Goal: Information Seeking & Learning: Understand process/instructions

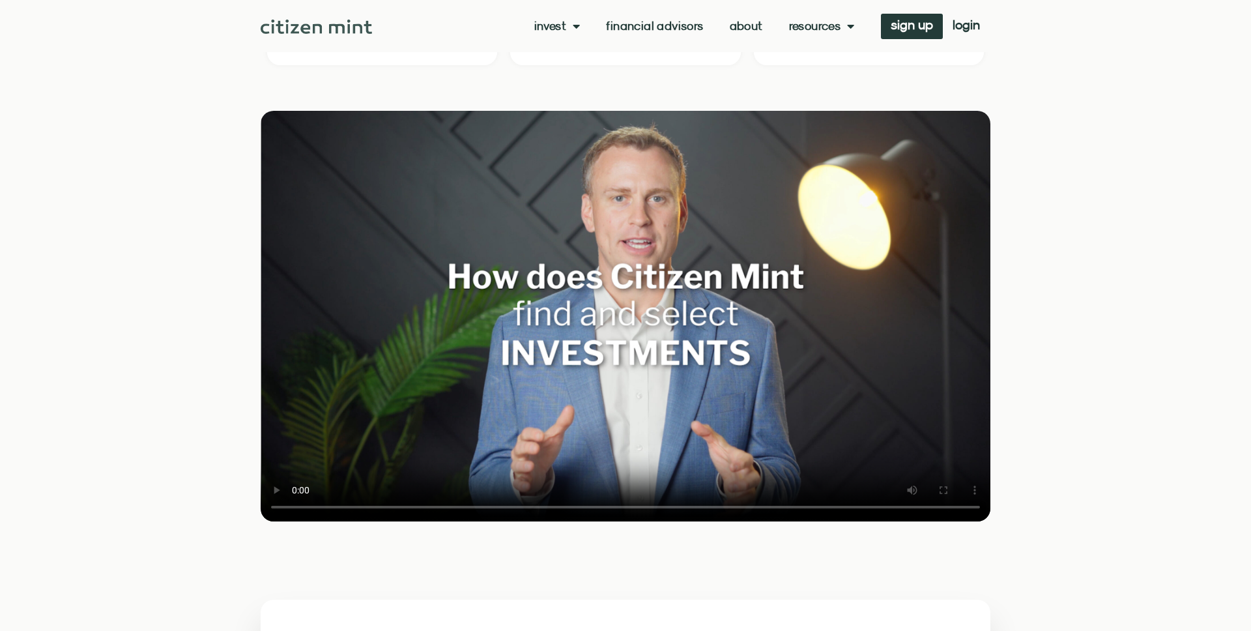
scroll to position [1551, 0]
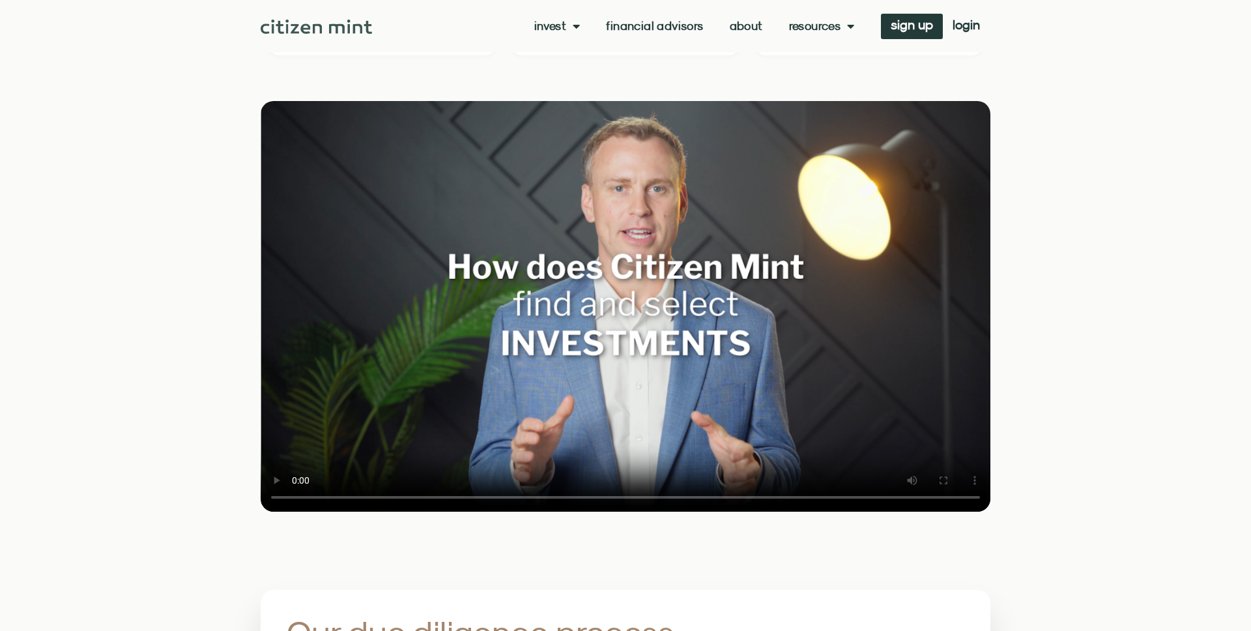
click at [558, 397] on video at bounding box center [626, 306] width 730 height 410
click at [558, 347] on video at bounding box center [626, 306] width 730 height 410
click at [424, 409] on video at bounding box center [626, 306] width 730 height 410
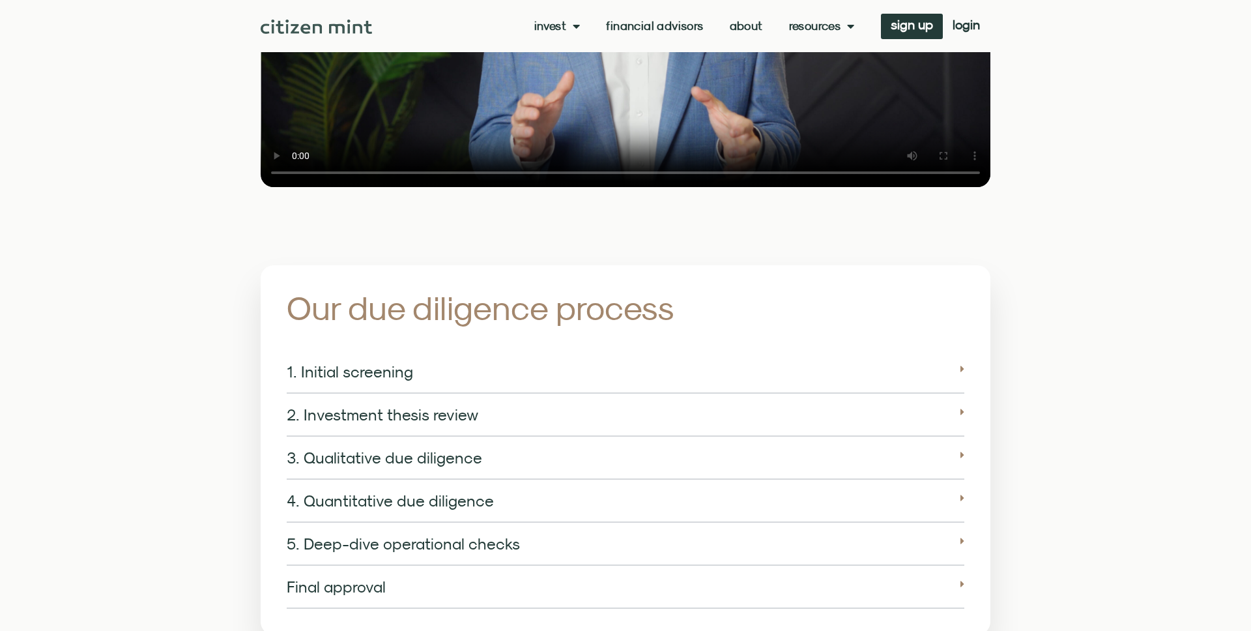
scroll to position [1878, 0]
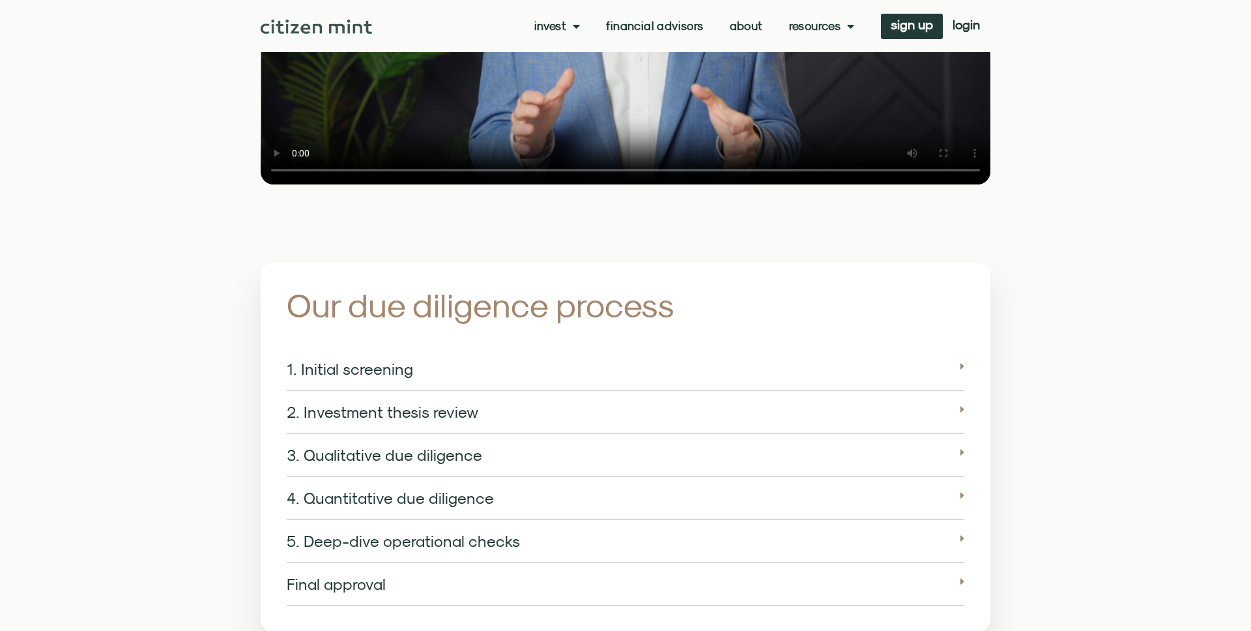
click at [870, 356] on div "1. Initial screening" at bounding box center [625, 369] width 677 height 43
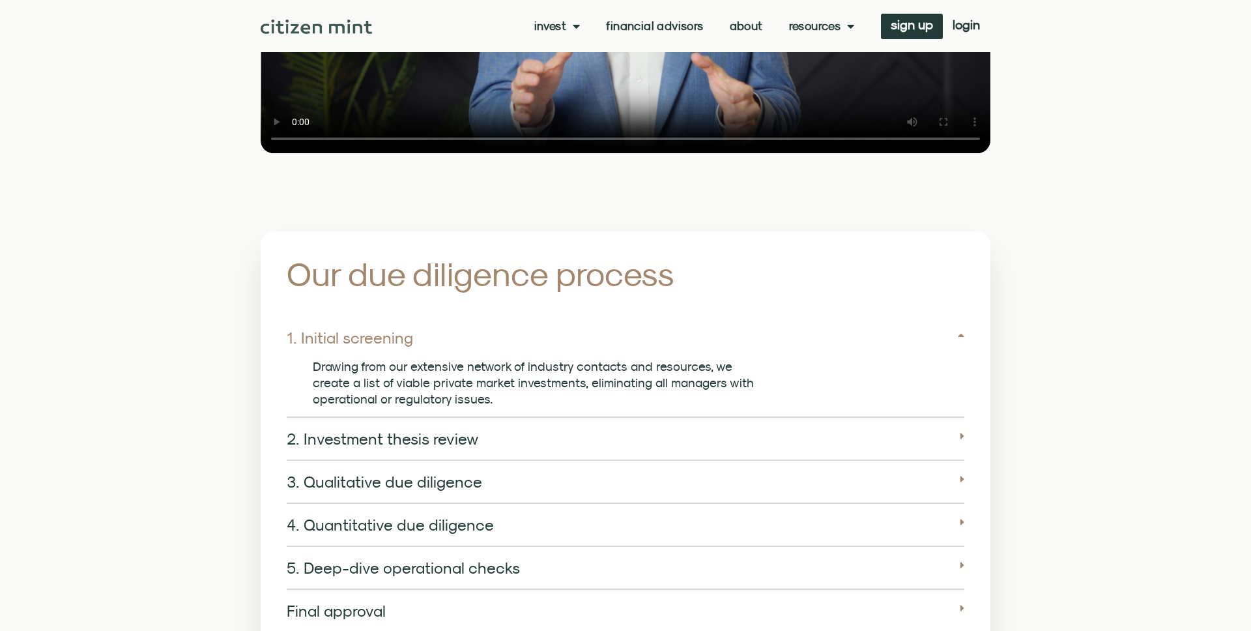
scroll to position [1910, 0]
click at [765, 416] on div "2. Investment thesis review" at bounding box center [625, 437] width 677 height 43
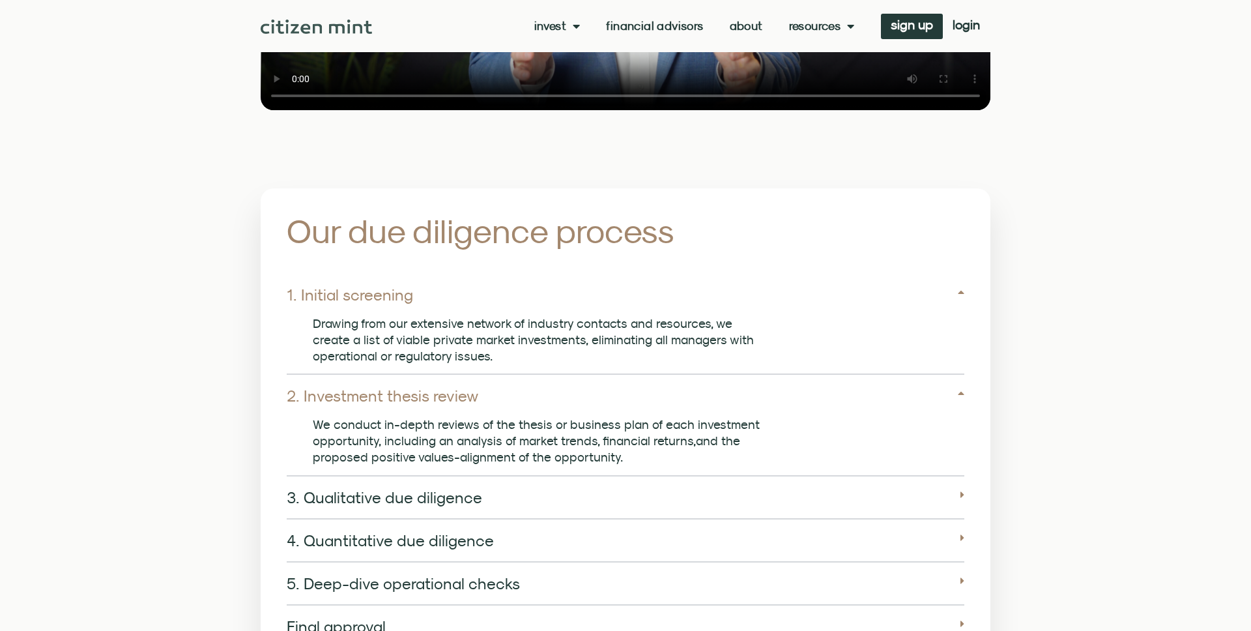
scroll to position [1956, 0]
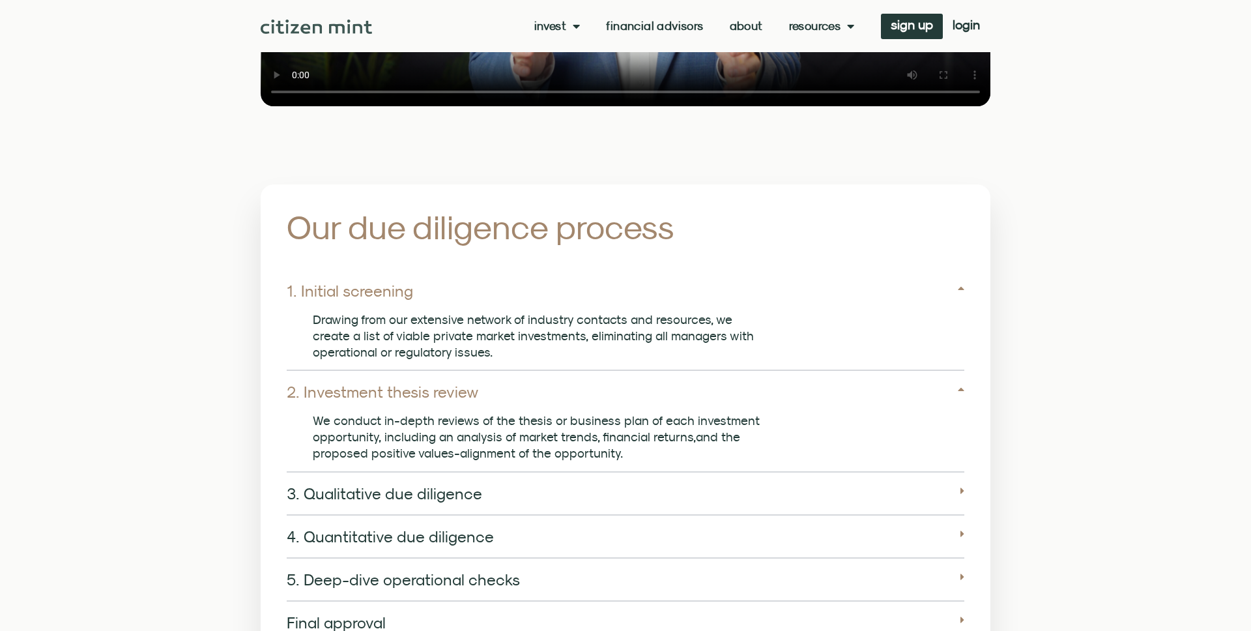
click at [777, 473] on div "3. Qualitative due diligence" at bounding box center [625, 493] width 677 height 43
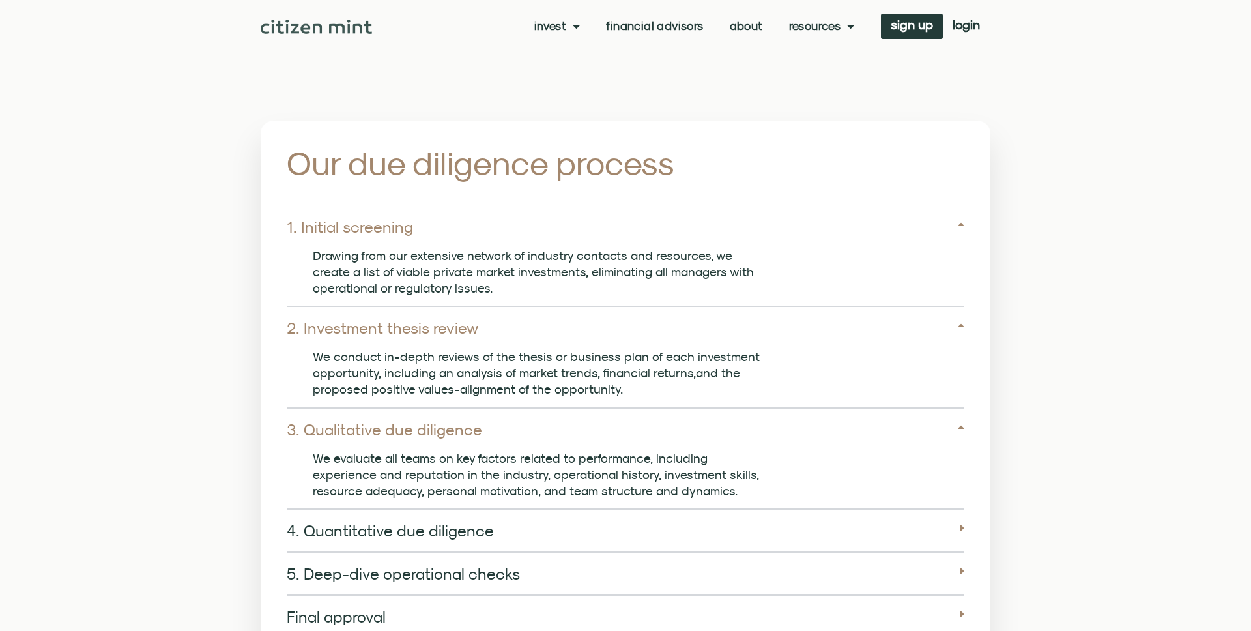
click at [704, 515] on div "4. Quantitative due diligence" at bounding box center [625, 530] width 677 height 43
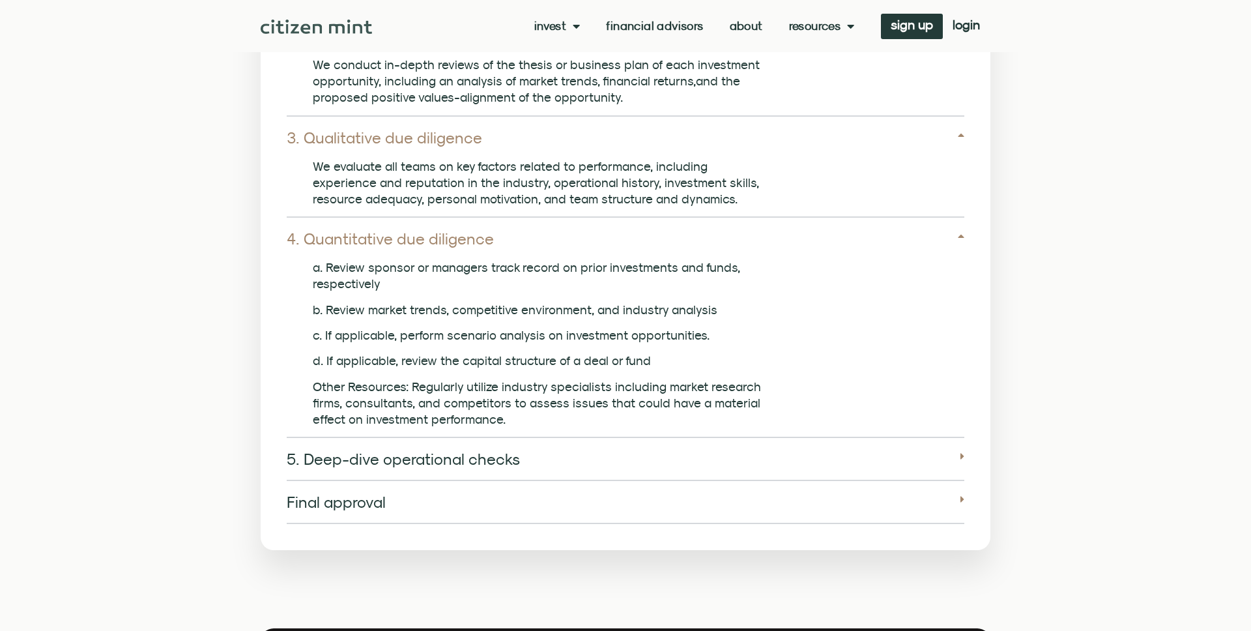
click at [712, 457] on div "5. Deep-dive operational checks" at bounding box center [625, 459] width 677 height 43
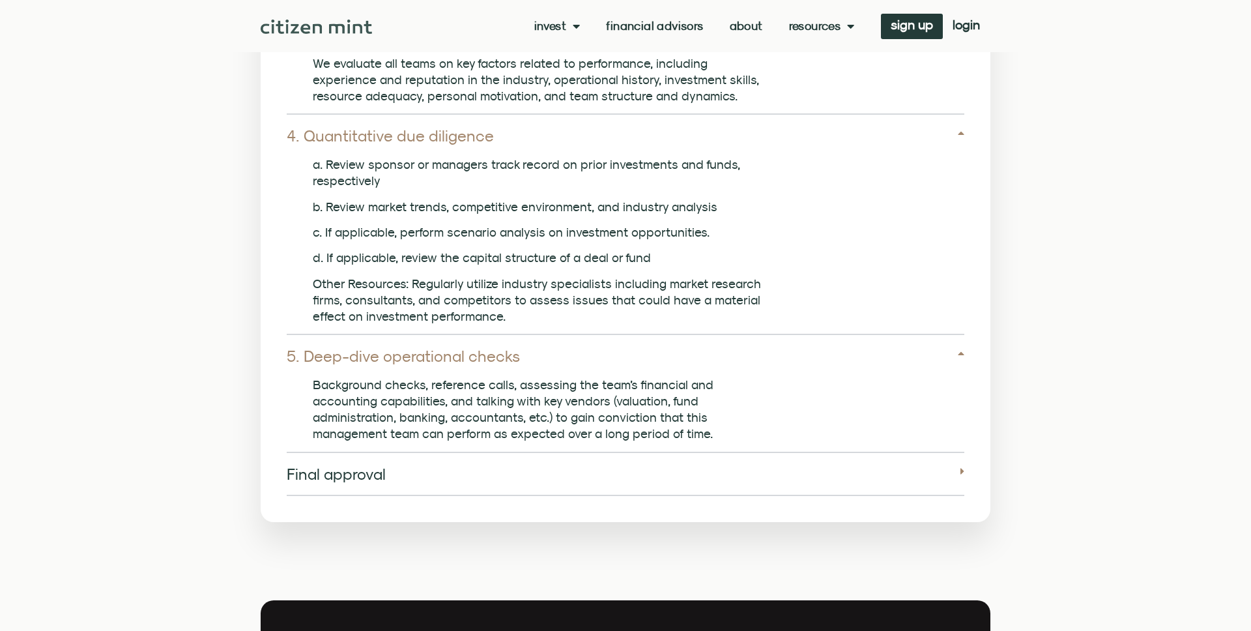
click at [701, 468] on div "Final approval" at bounding box center [625, 474] width 677 height 43
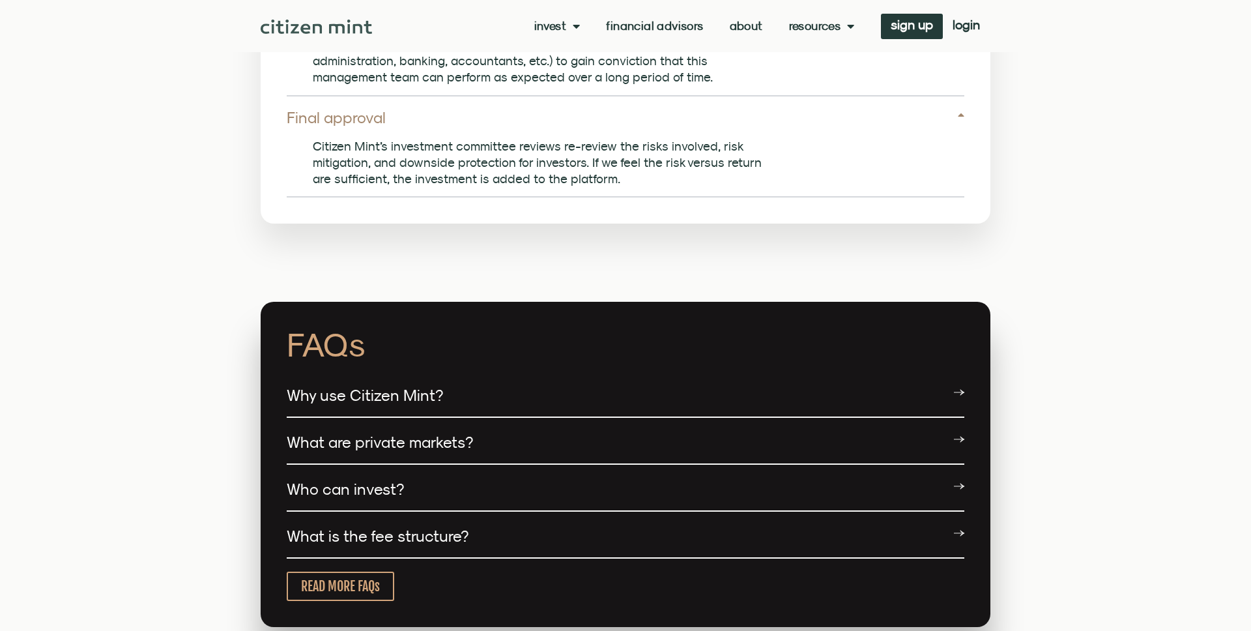
scroll to position [2782, 0]
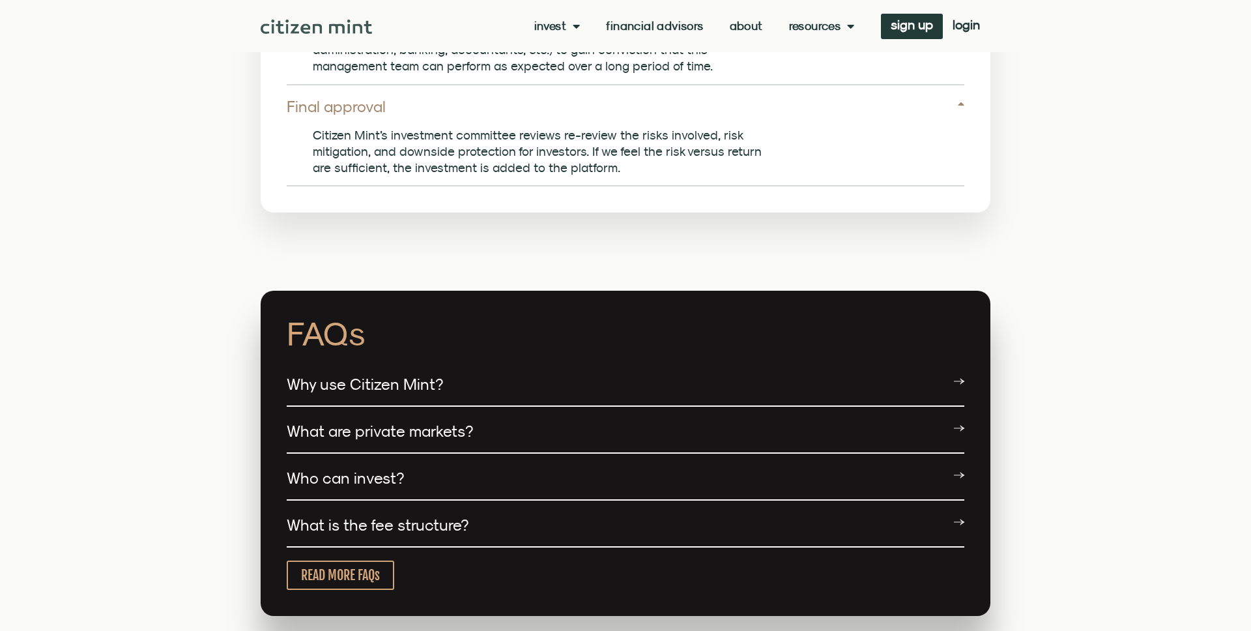
click at [608, 363] on div "Why use Citizen Mint?" at bounding box center [625, 385] width 677 height 44
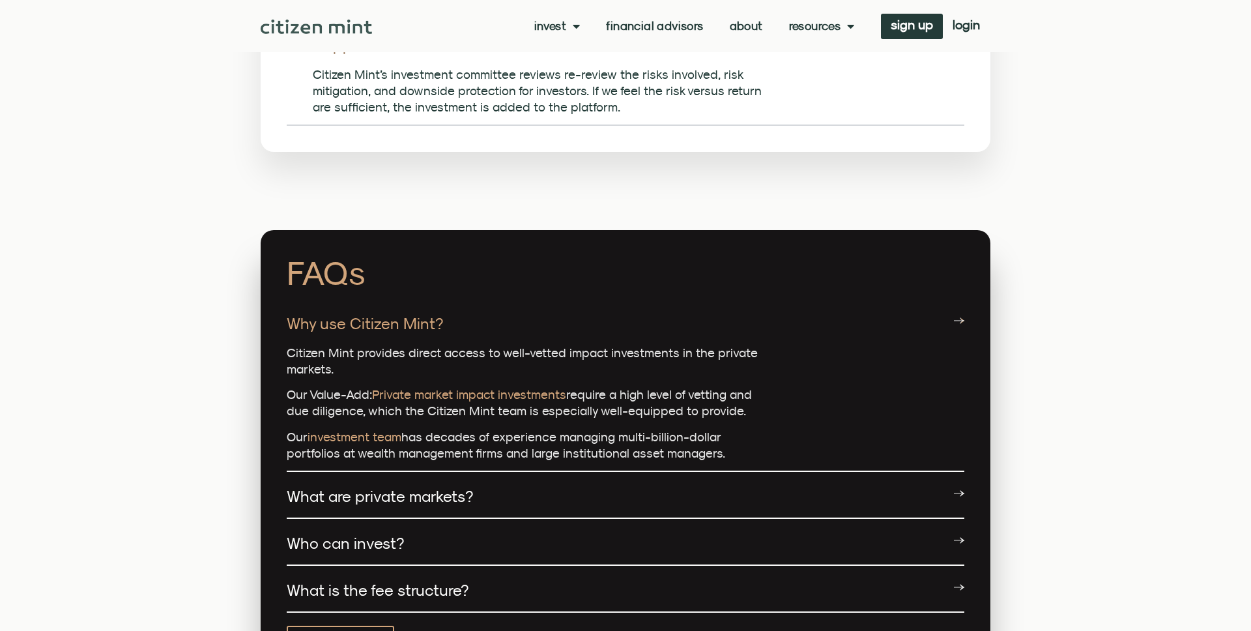
scroll to position [2856, 0]
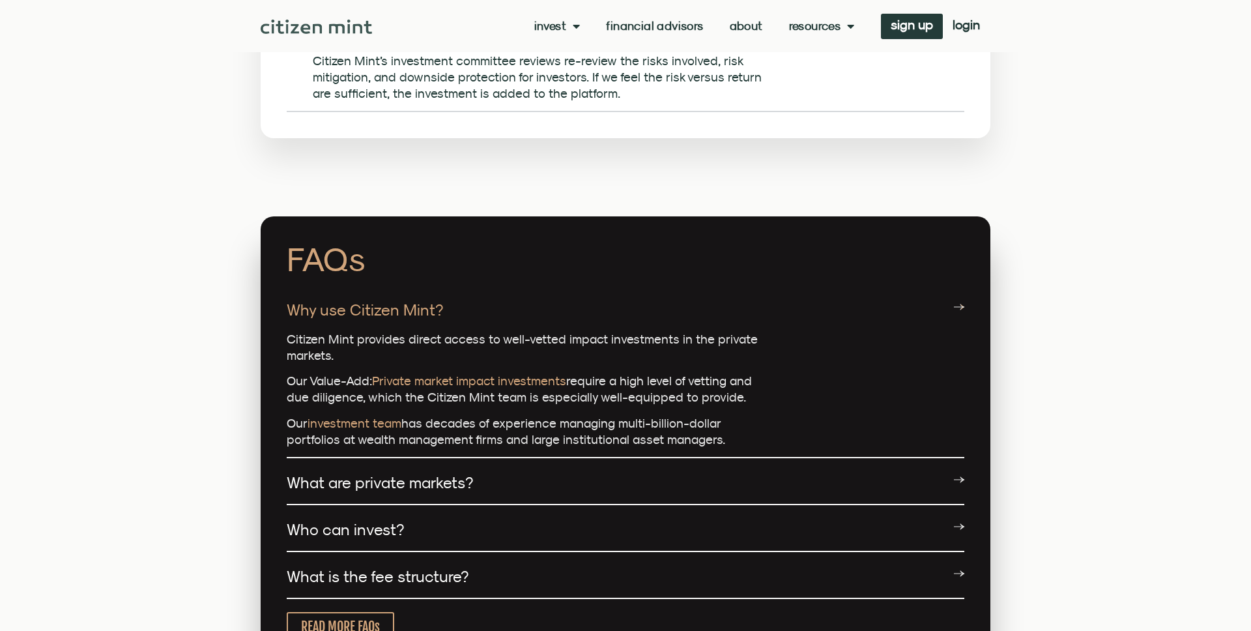
click at [500, 461] on div "What are private markets?" at bounding box center [625, 483] width 677 height 44
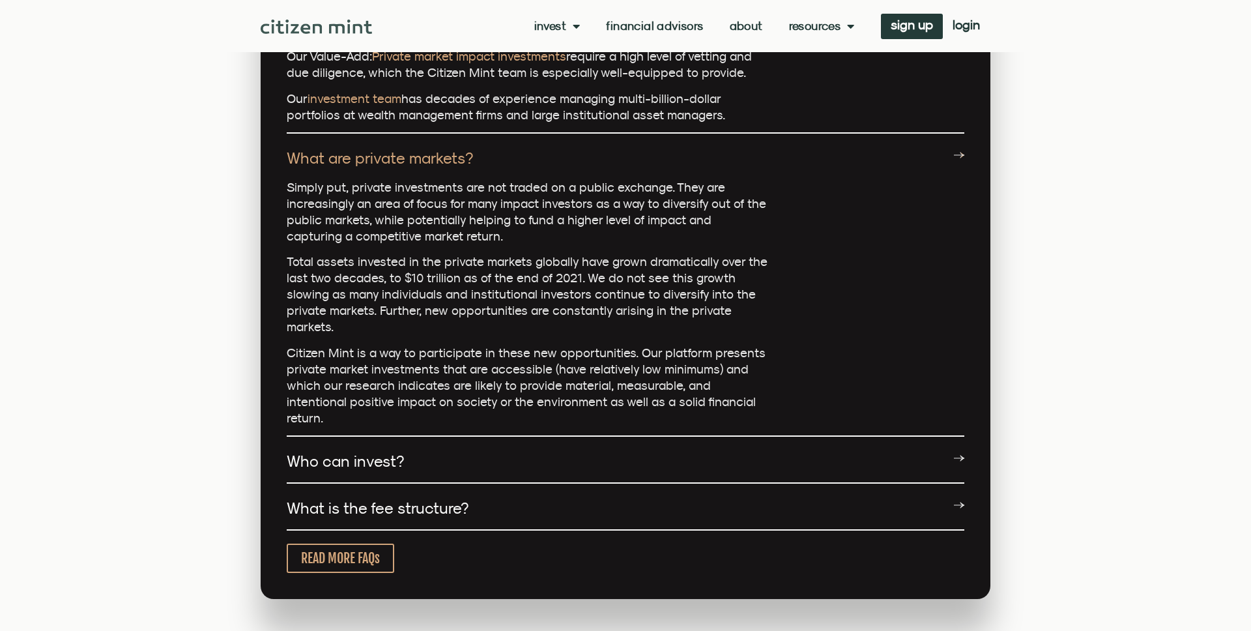
scroll to position [3196, 0]
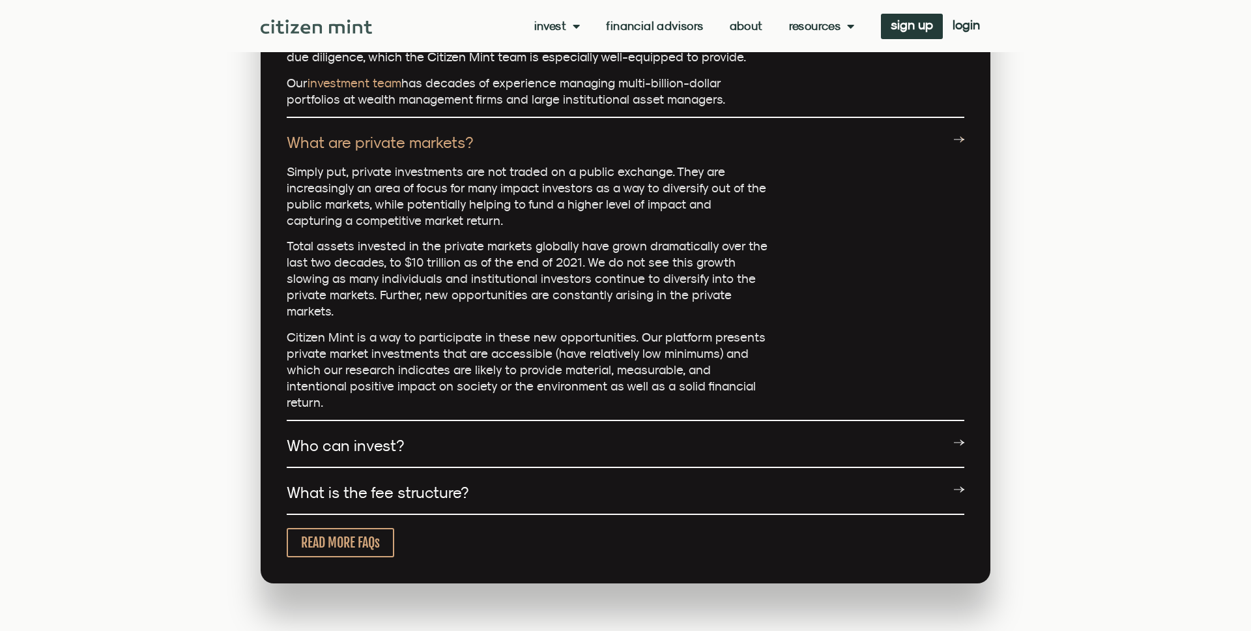
click at [506, 424] on div "Who can invest?" at bounding box center [625, 446] width 677 height 44
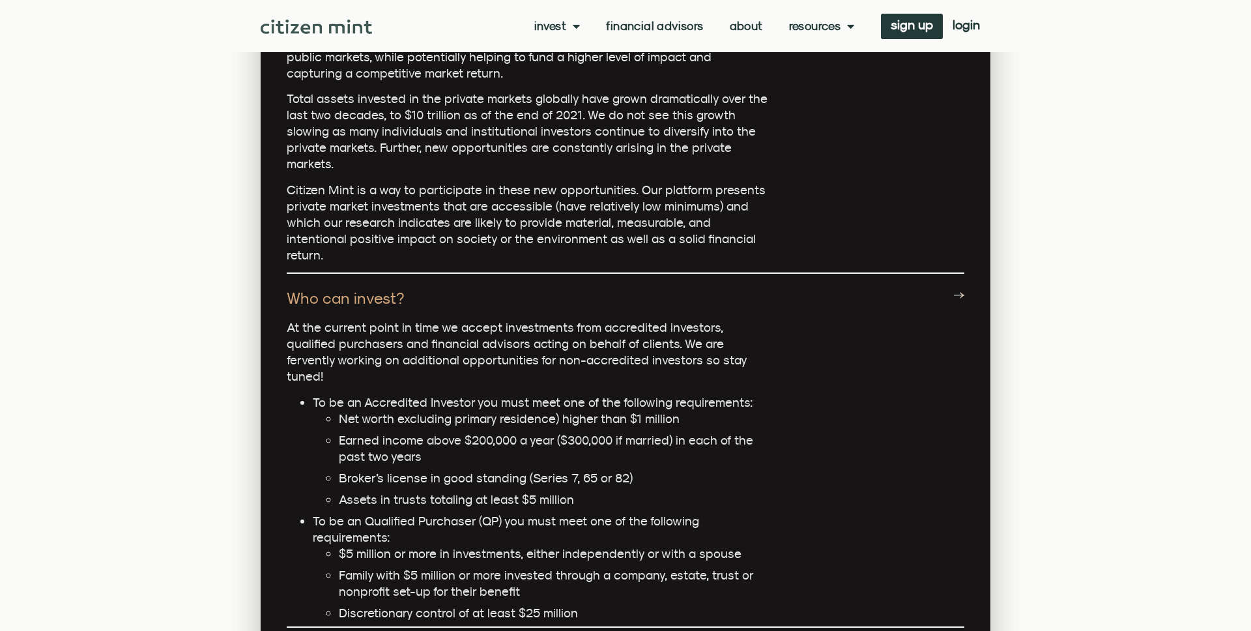
scroll to position [3345, 0]
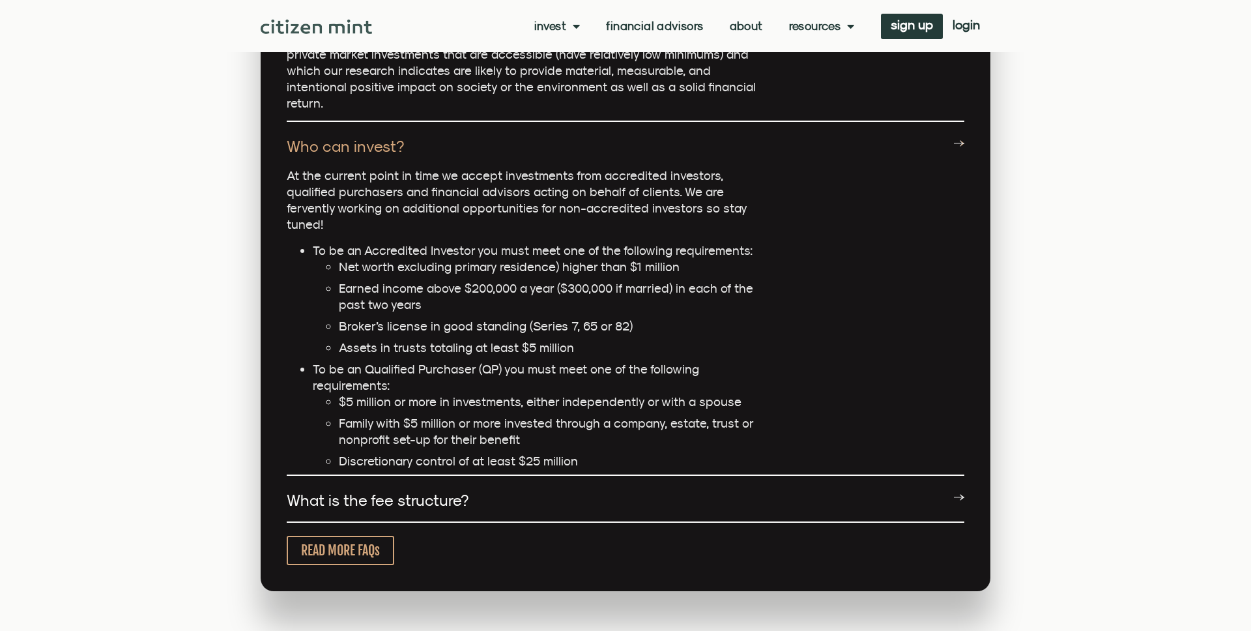
click at [483, 479] on div "What is the fee structure?" at bounding box center [625, 501] width 677 height 44
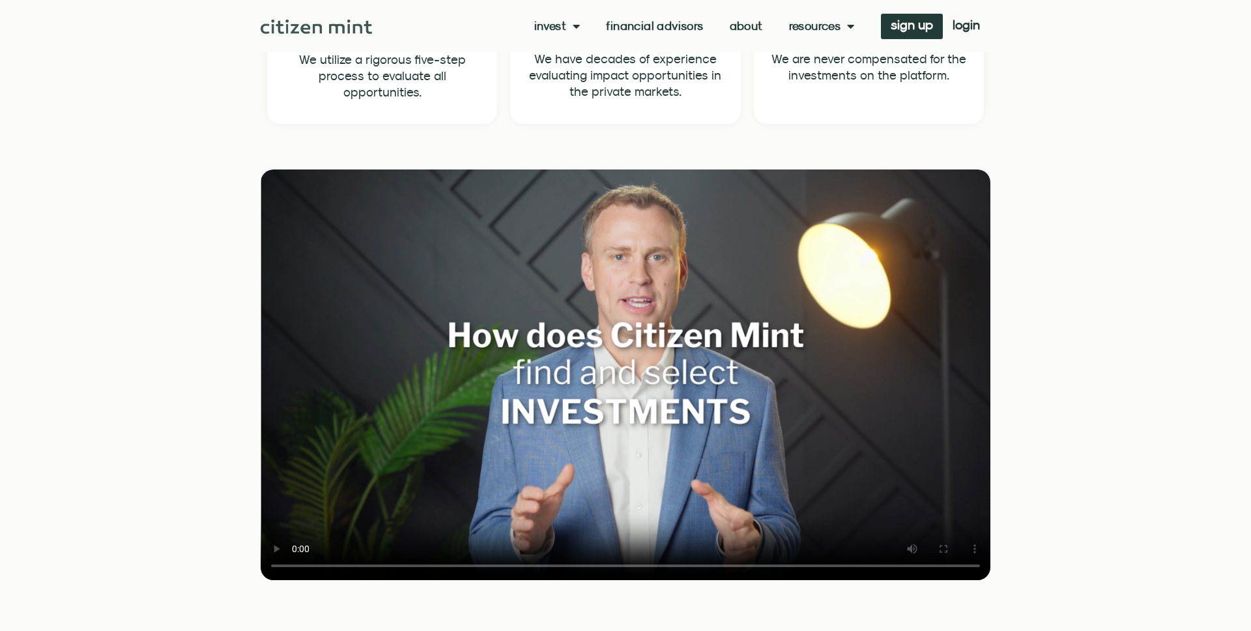
scroll to position [1500, 0]
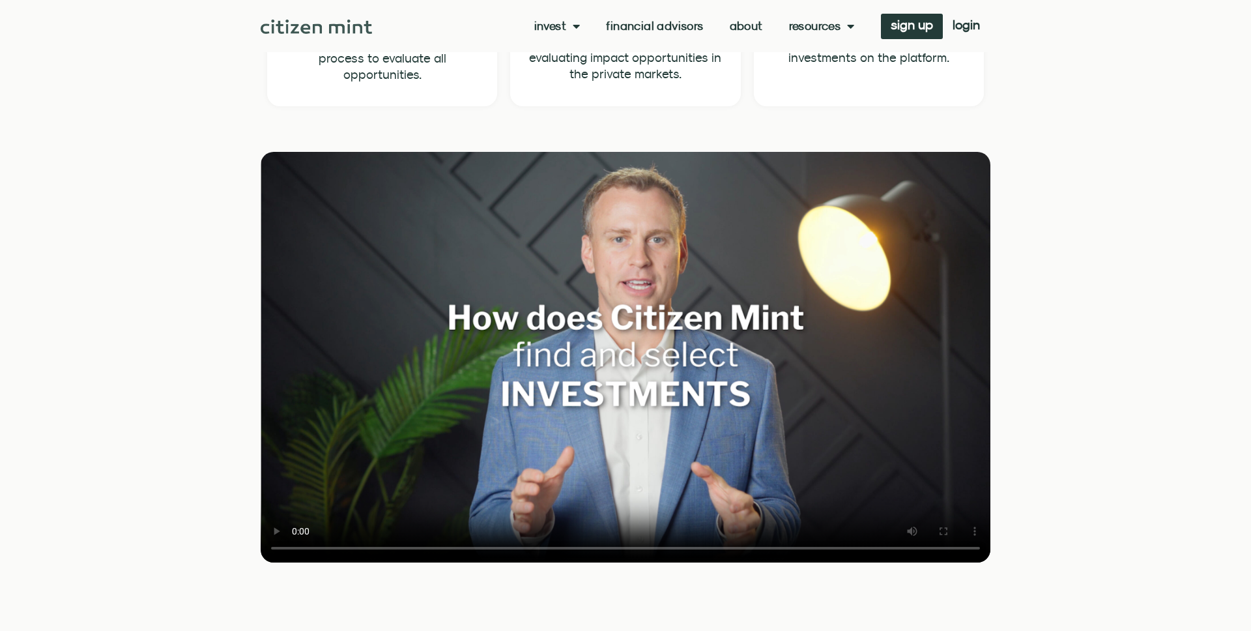
click at [647, 380] on video at bounding box center [626, 357] width 730 height 410
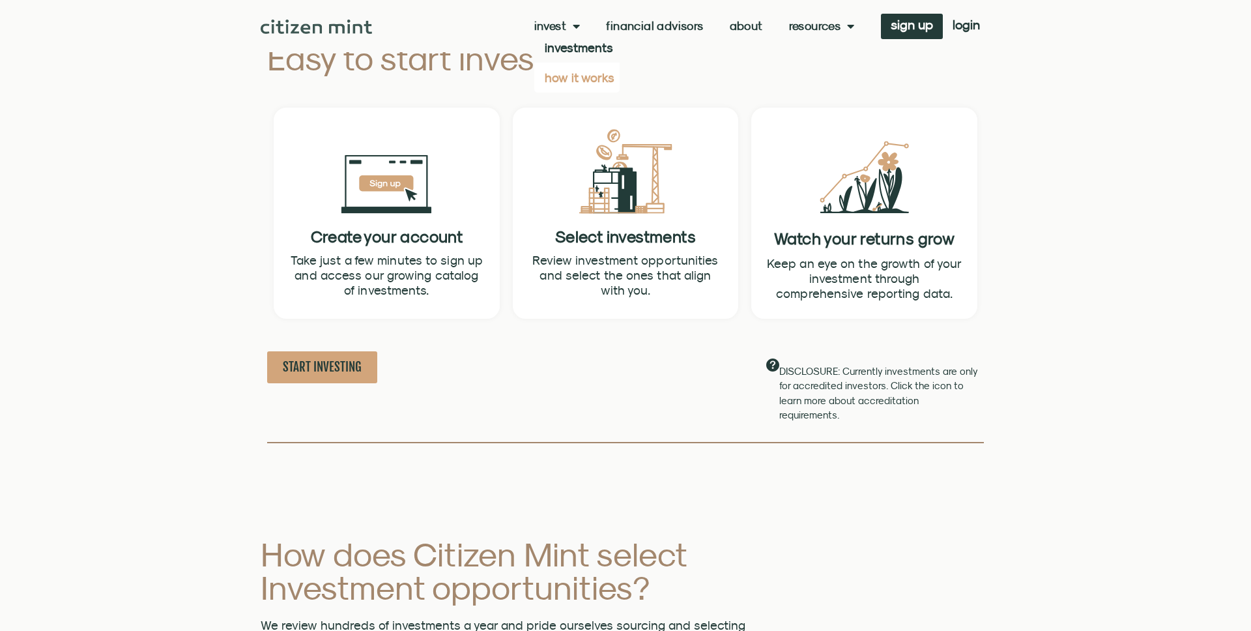
click at [577, 27] on span "Menu" at bounding box center [573, 26] width 14 height 25
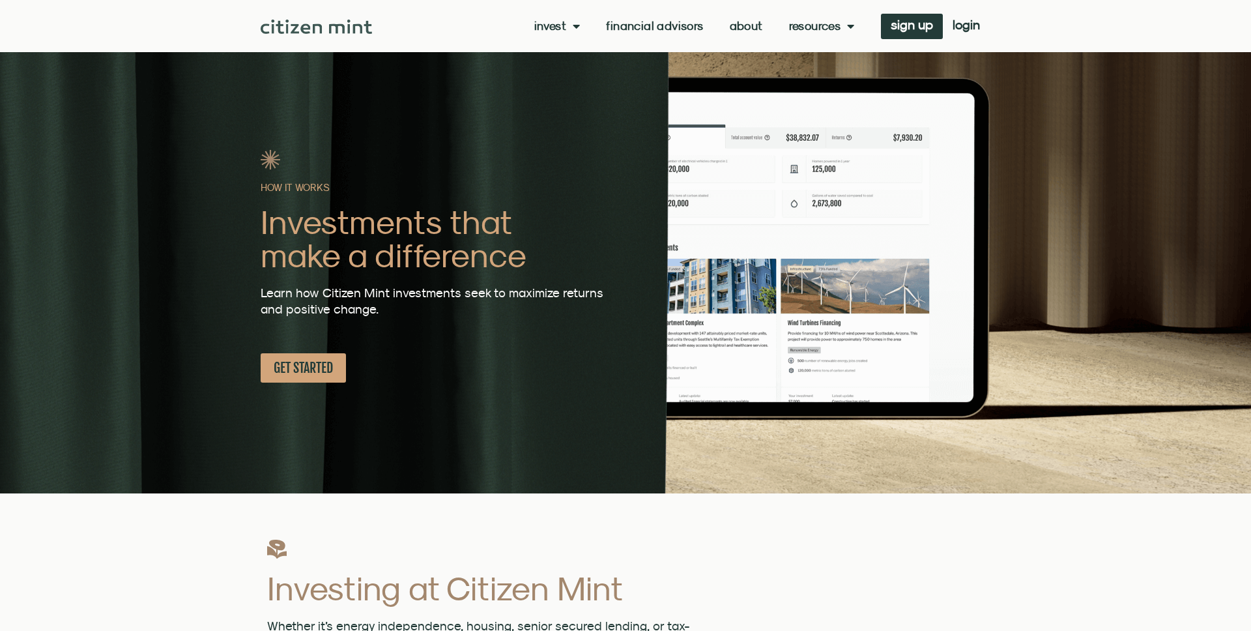
click at [666, 29] on link "Financial Advisors" at bounding box center [654, 26] width 97 height 13
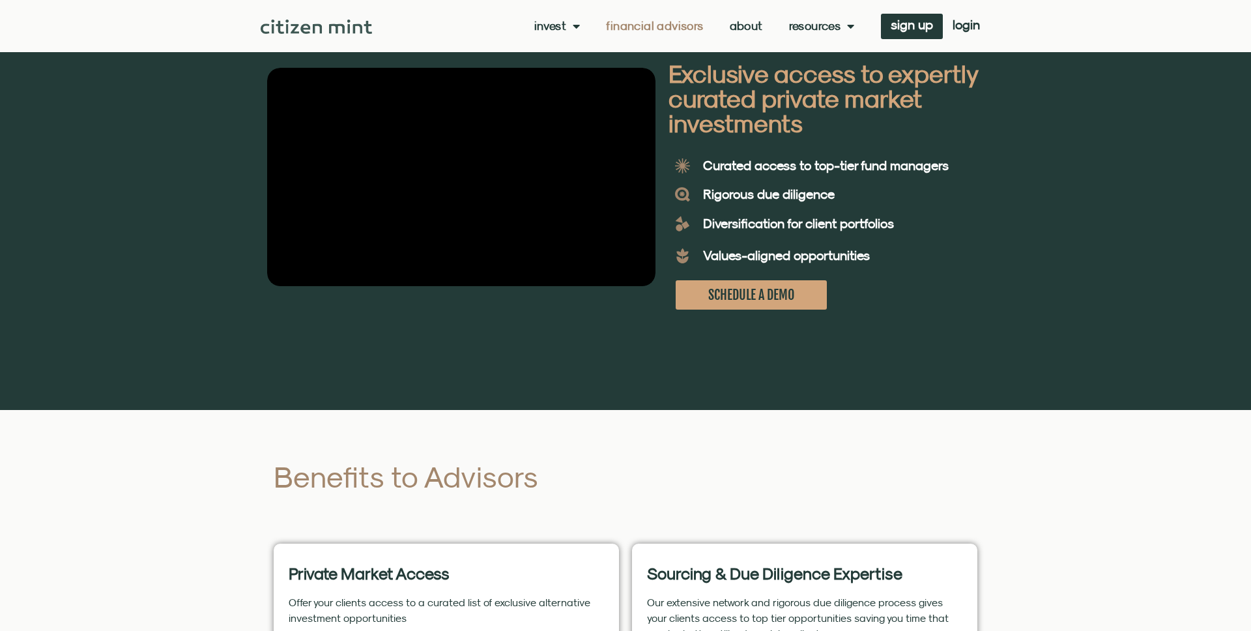
scroll to position [27, 0]
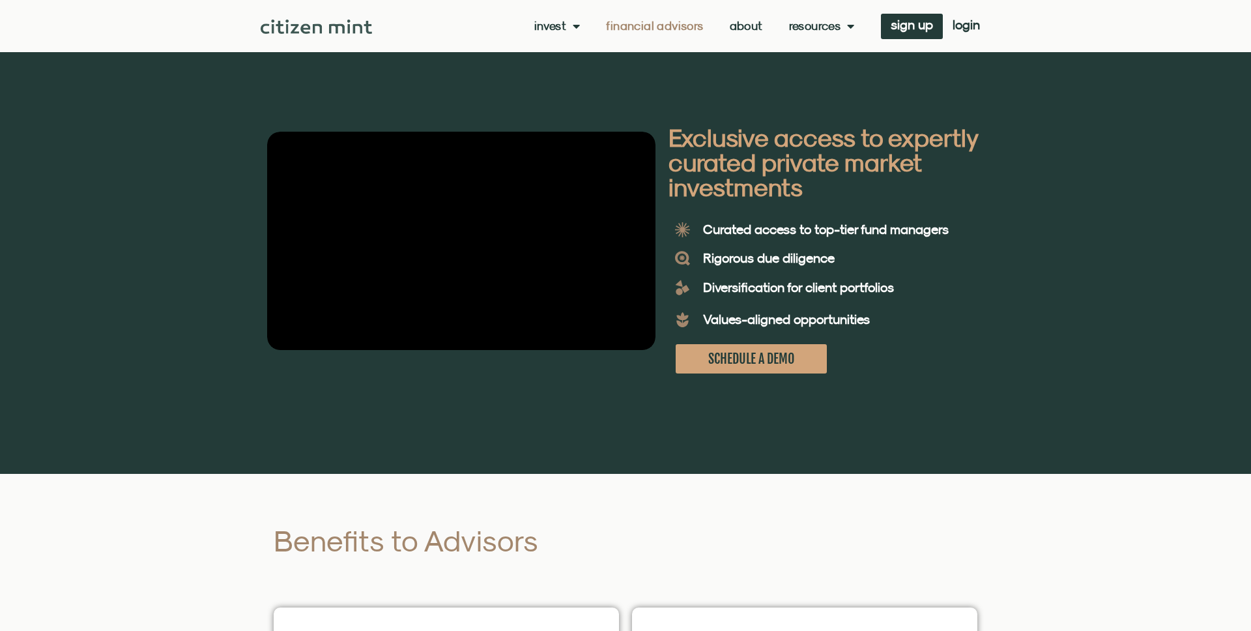
click at [754, 27] on link "About" at bounding box center [746, 26] width 33 height 13
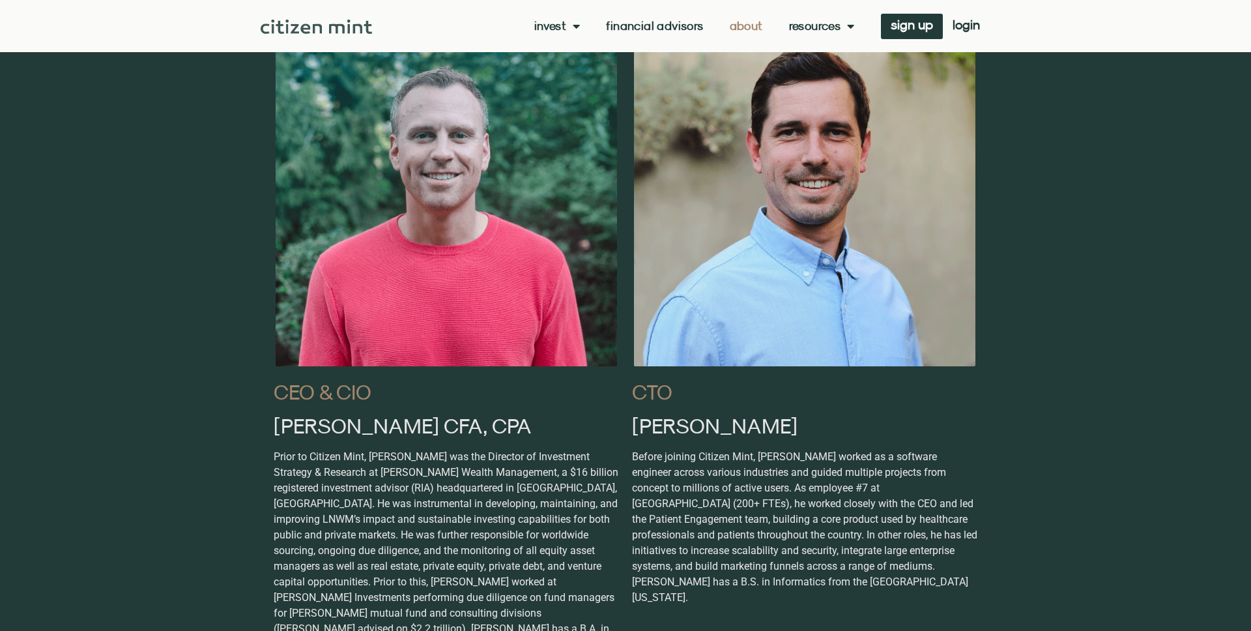
scroll to position [739, 0]
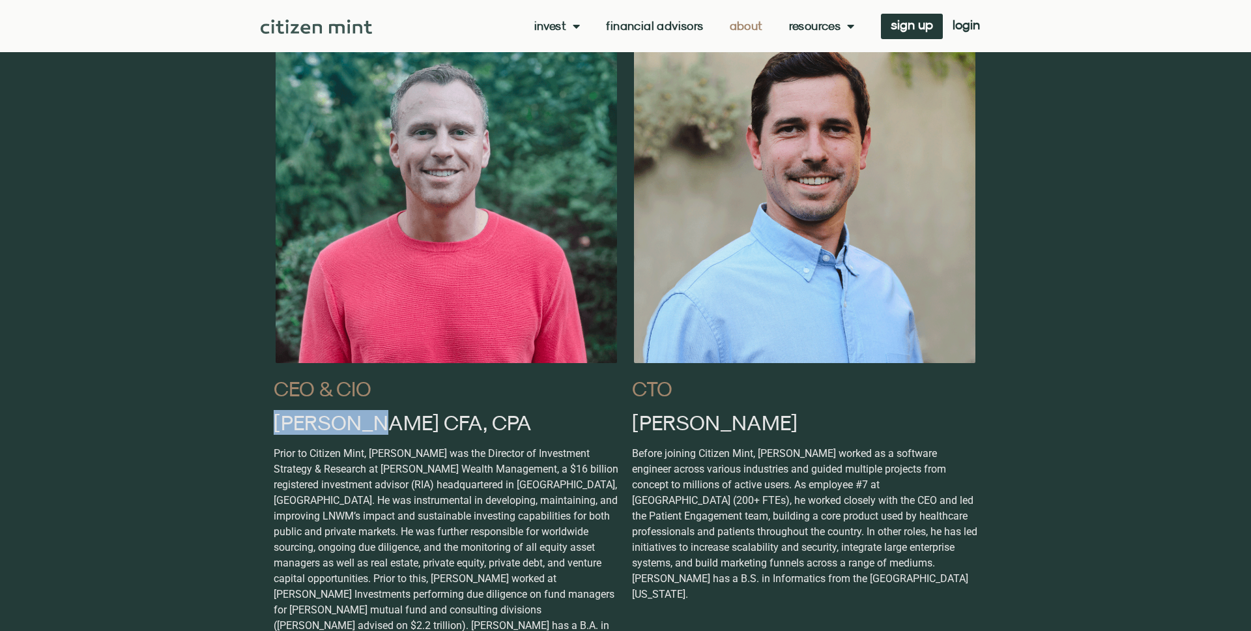
drag, startPoint x: 273, startPoint y: 426, endPoint x: 354, endPoint y: 425, distance: 81.4
click at [354, 425] on h2 "Josh Hile CFA, CPA" at bounding box center [446, 422] width 345 height 21
copy h2 "Josh Hile"
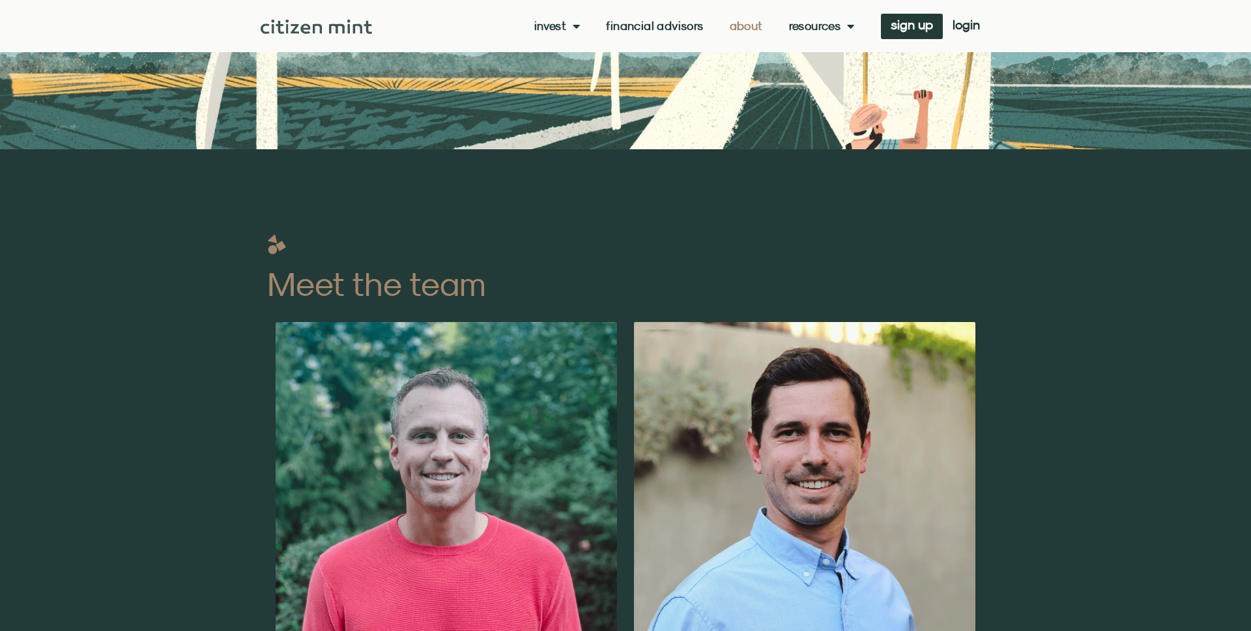
scroll to position [0, 0]
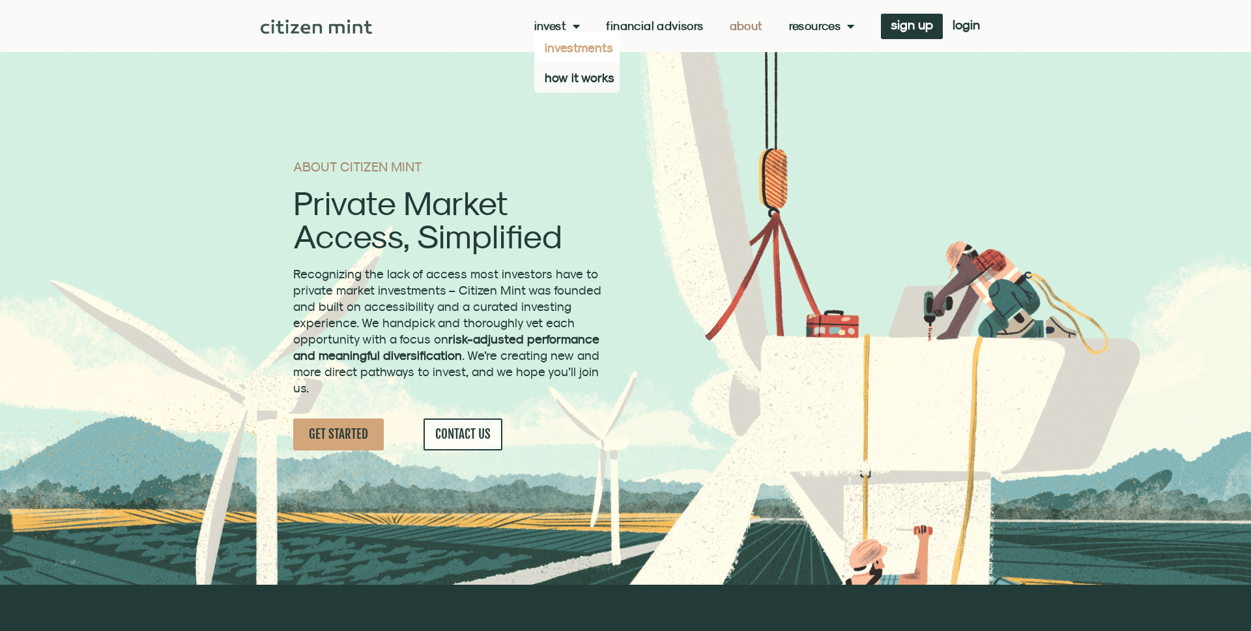
click at [566, 50] on link "investments" at bounding box center [576, 48] width 85 height 30
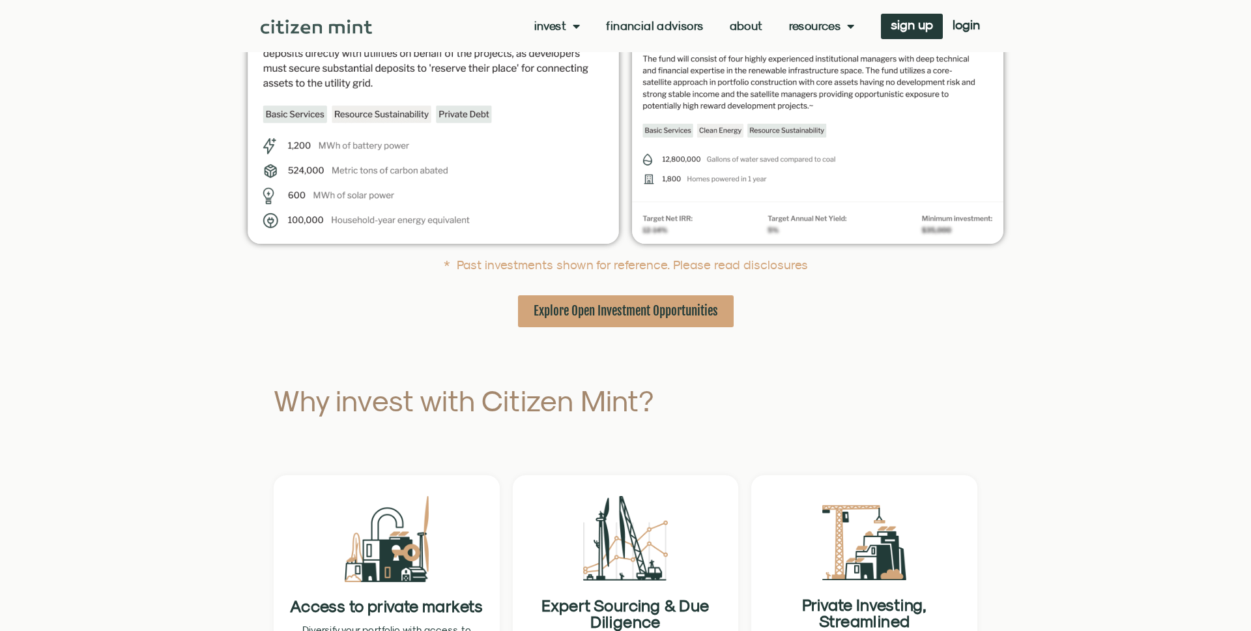
scroll to position [532, 0]
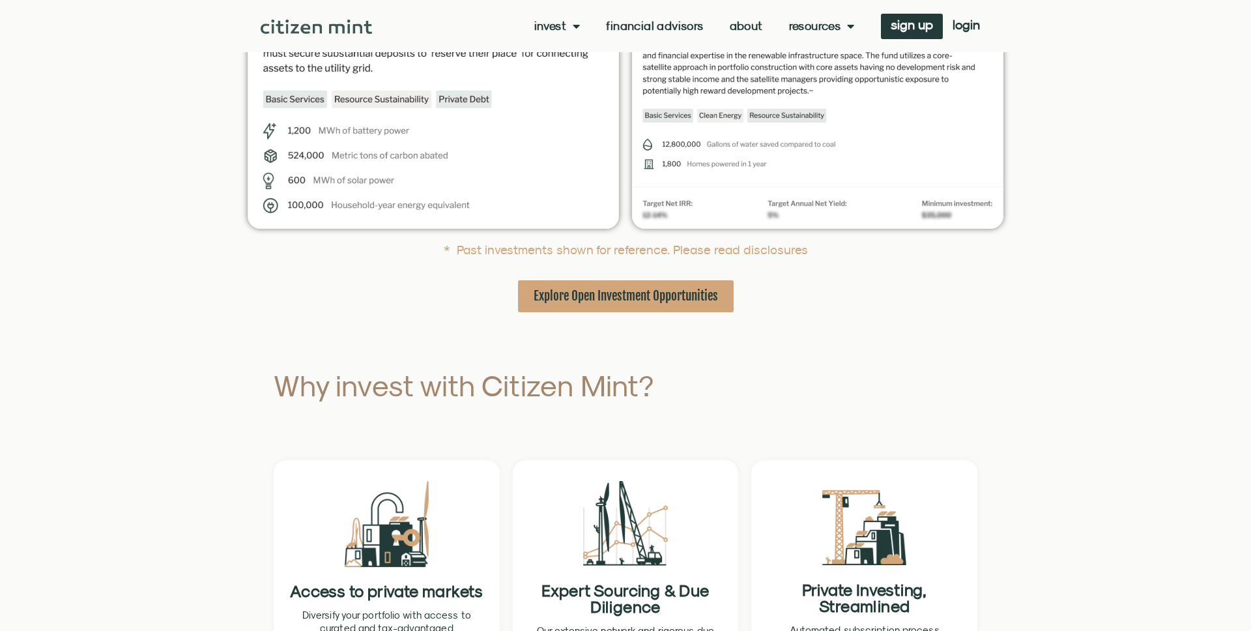
click at [646, 295] on span "Explore Open Investment Opportunities" at bounding box center [625, 296] width 184 height 16
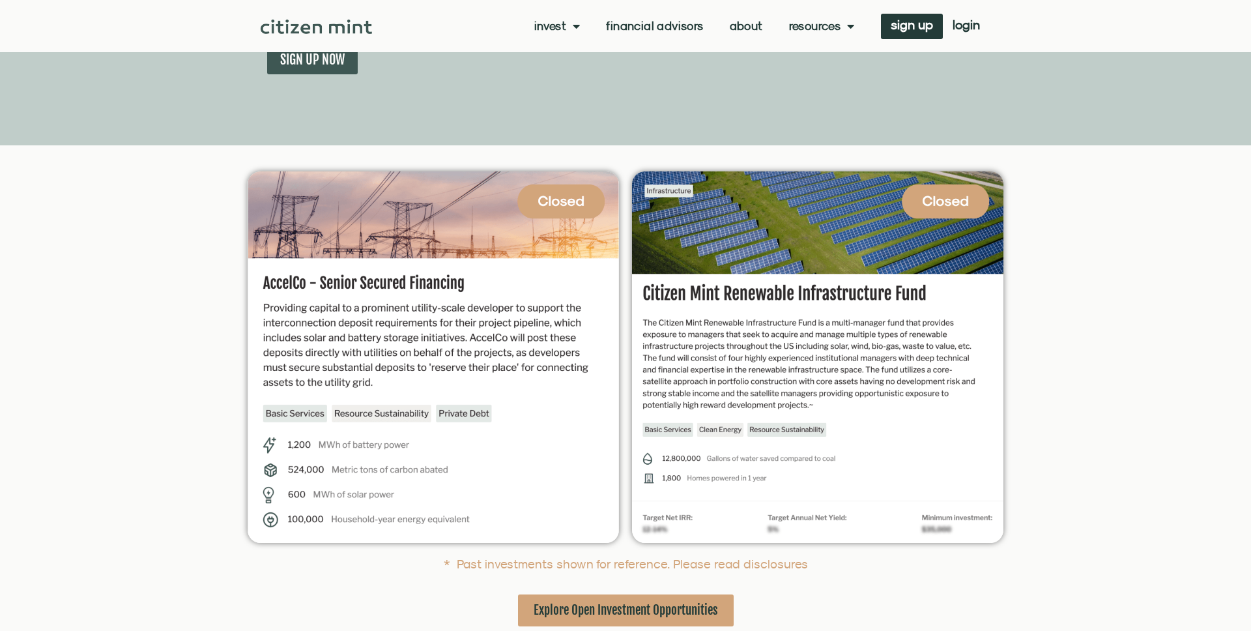
scroll to position [233, 0]
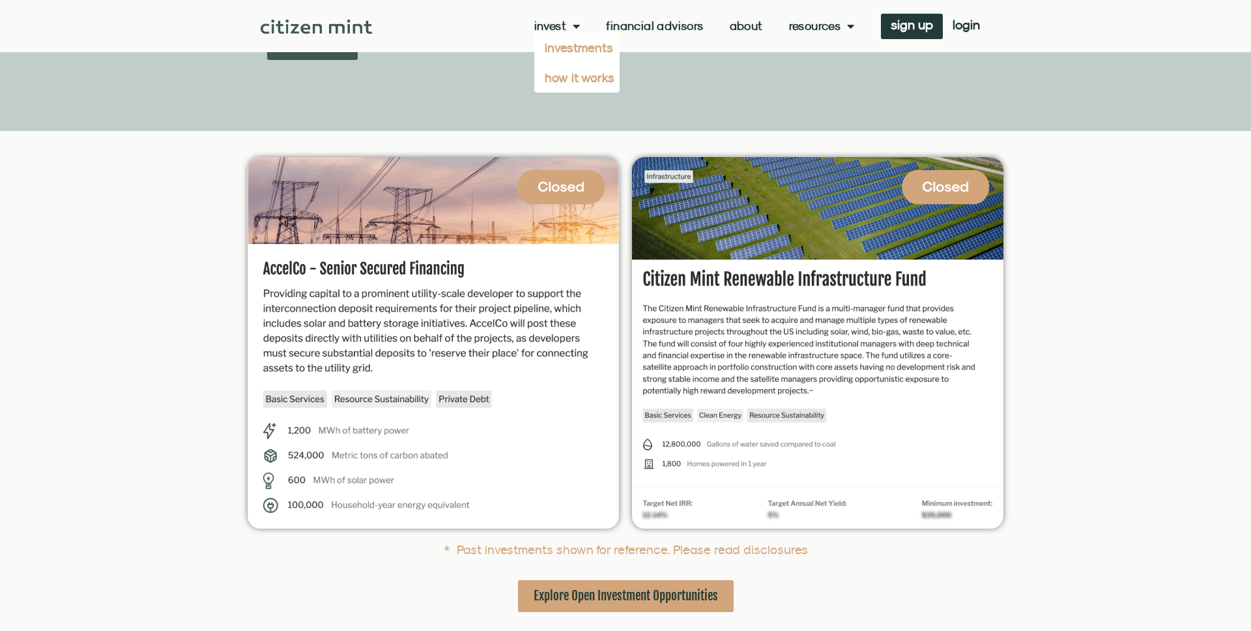
click at [565, 80] on link "how it works" at bounding box center [576, 78] width 85 height 30
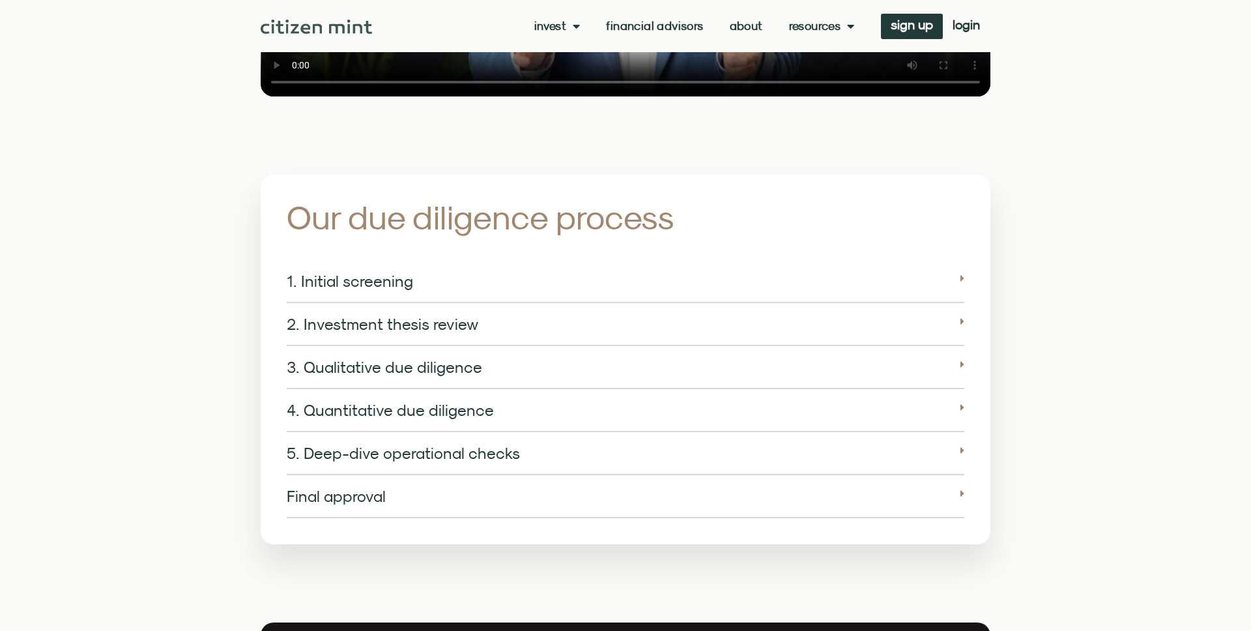
scroll to position [1966, 0]
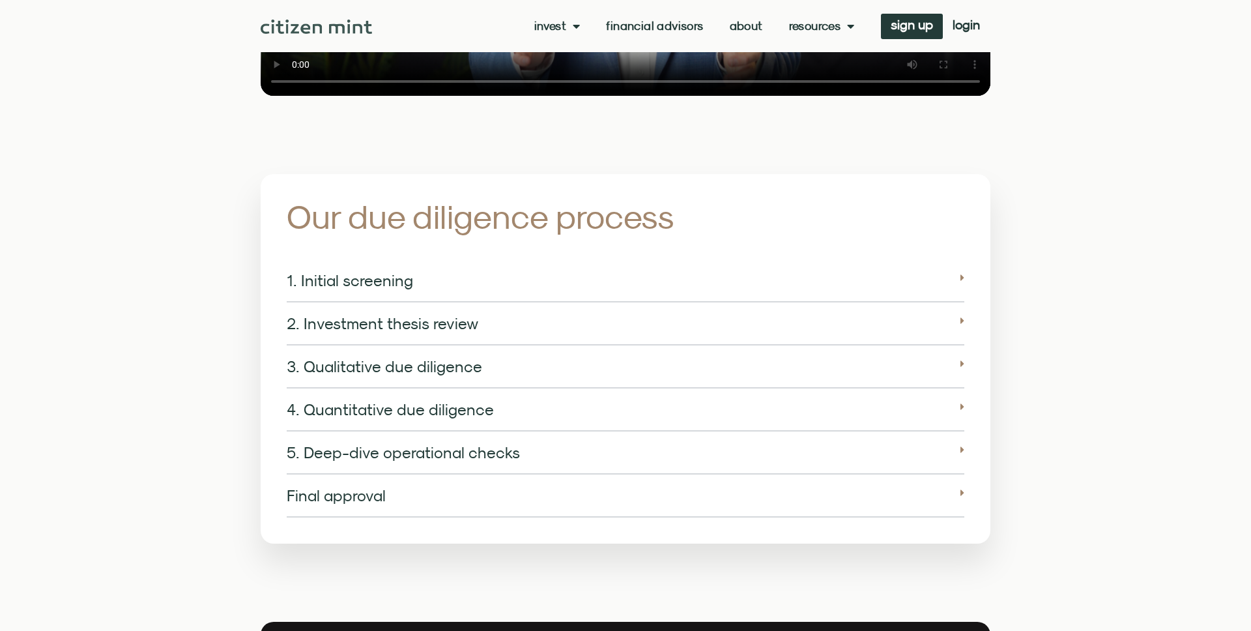
click at [419, 275] on div "1. Initial screening" at bounding box center [625, 280] width 677 height 43
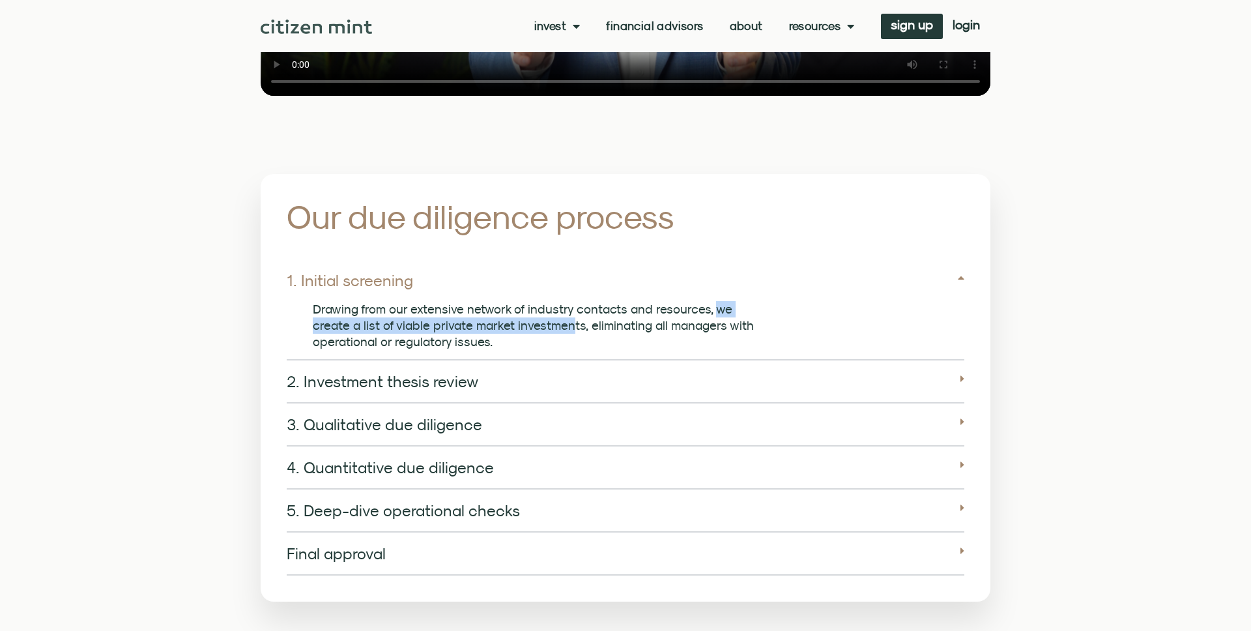
drag, startPoint x: 531, startPoint y: 311, endPoint x: 706, endPoint y: 294, distance: 176.0
click at [706, 302] on span "Drawing from our extensive network of industry contacts and resources, we creat…" at bounding box center [533, 325] width 441 height 47
click at [489, 313] on span "Drawing from our extensive network of industry contacts and resources, we creat…" at bounding box center [533, 325] width 441 height 47
click at [495, 328] on p "Drawing from our extensive network of industry contacts and resources, we creat…" at bounding box center [541, 325] width 456 height 49
click at [475, 375] on div "2. Investment thesis review" at bounding box center [625, 381] width 677 height 43
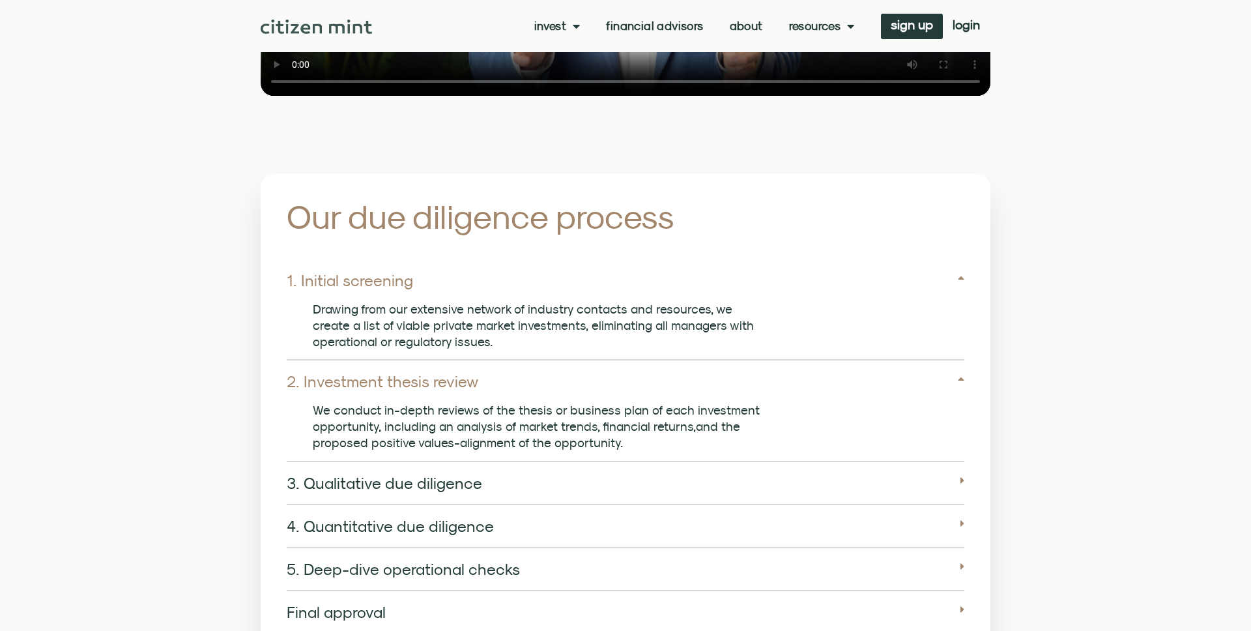
click at [348, 271] on link "1. Initial screening" at bounding box center [350, 280] width 126 height 18
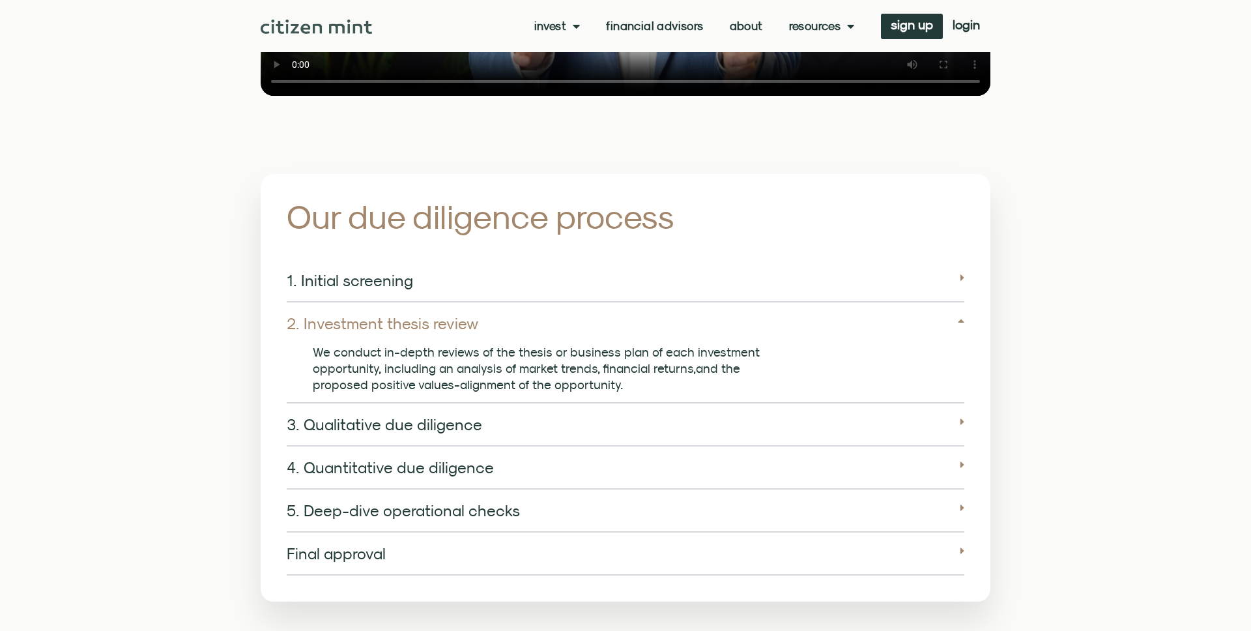
click at [358, 314] on link "2. Investment thesis review" at bounding box center [383, 323] width 192 height 18
